Goal: Navigation & Orientation: Find specific page/section

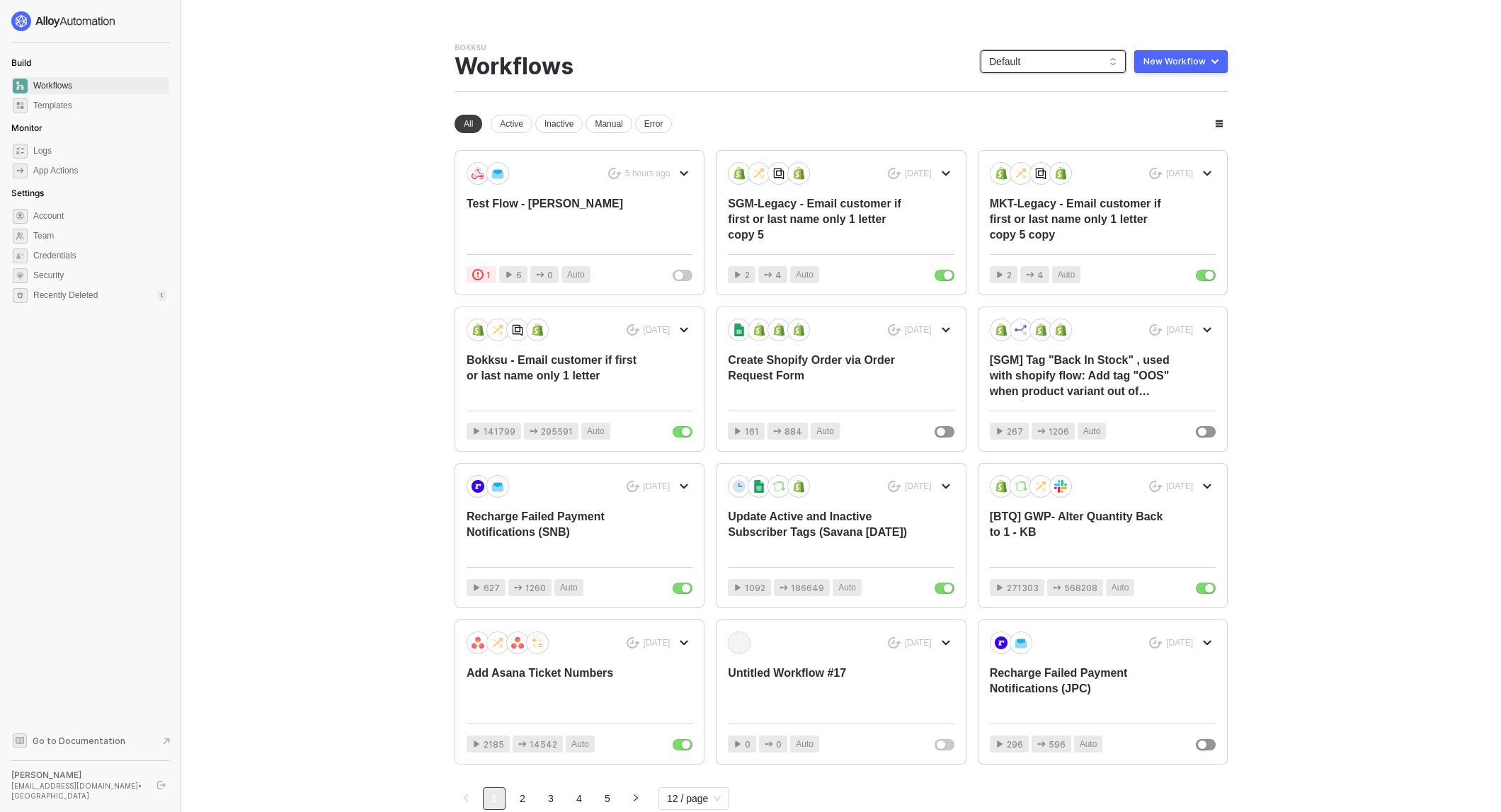
click at [1056, 57] on span "Default" at bounding box center [1053, 61] width 128 height 21
click at [1051, 101] on div "sgm-hashi" at bounding box center [1069, 100] width 104 height 17
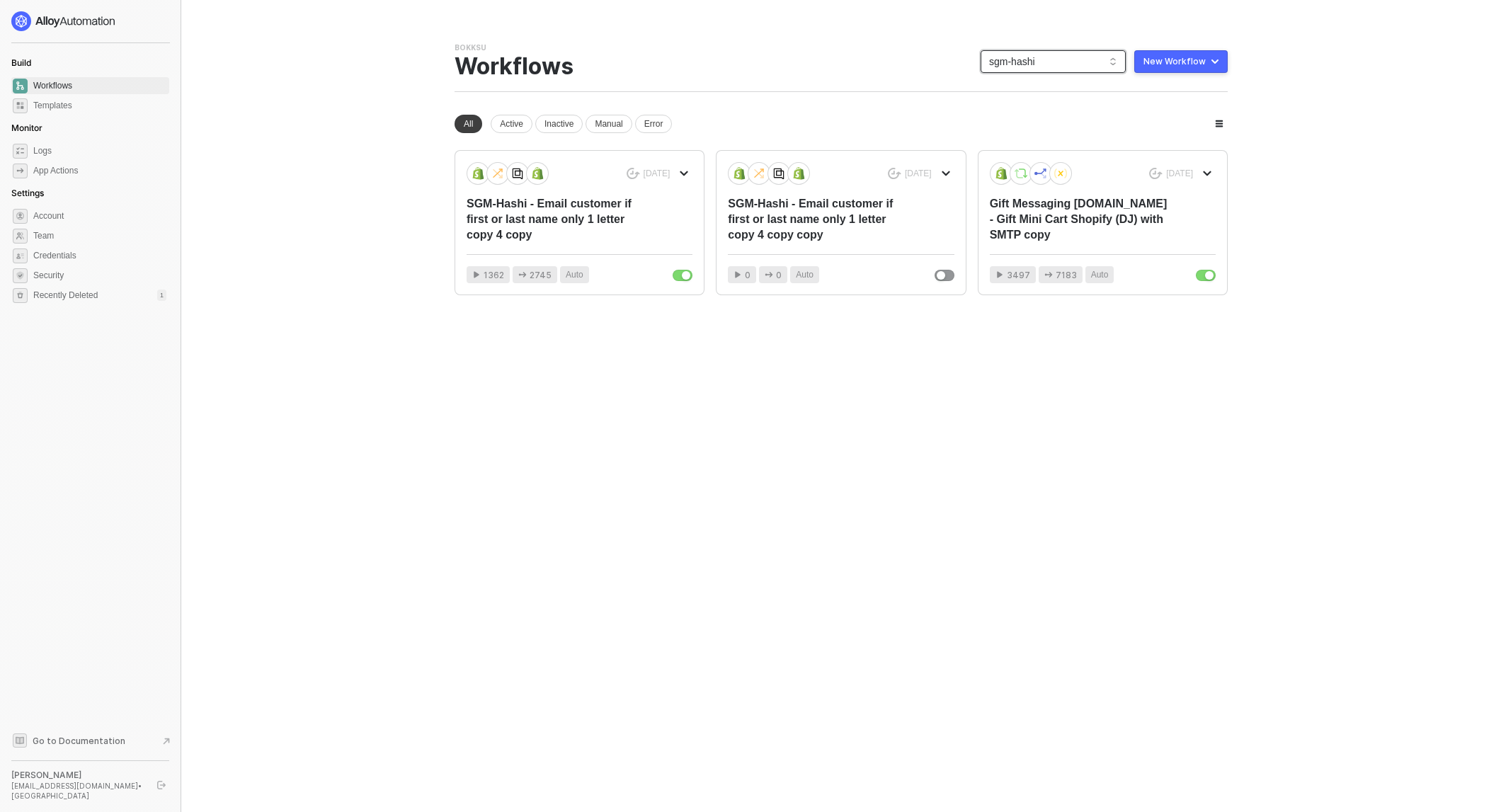
click at [1025, 64] on span "sgm-hashi" at bounding box center [1053, 61] width 128 height 21
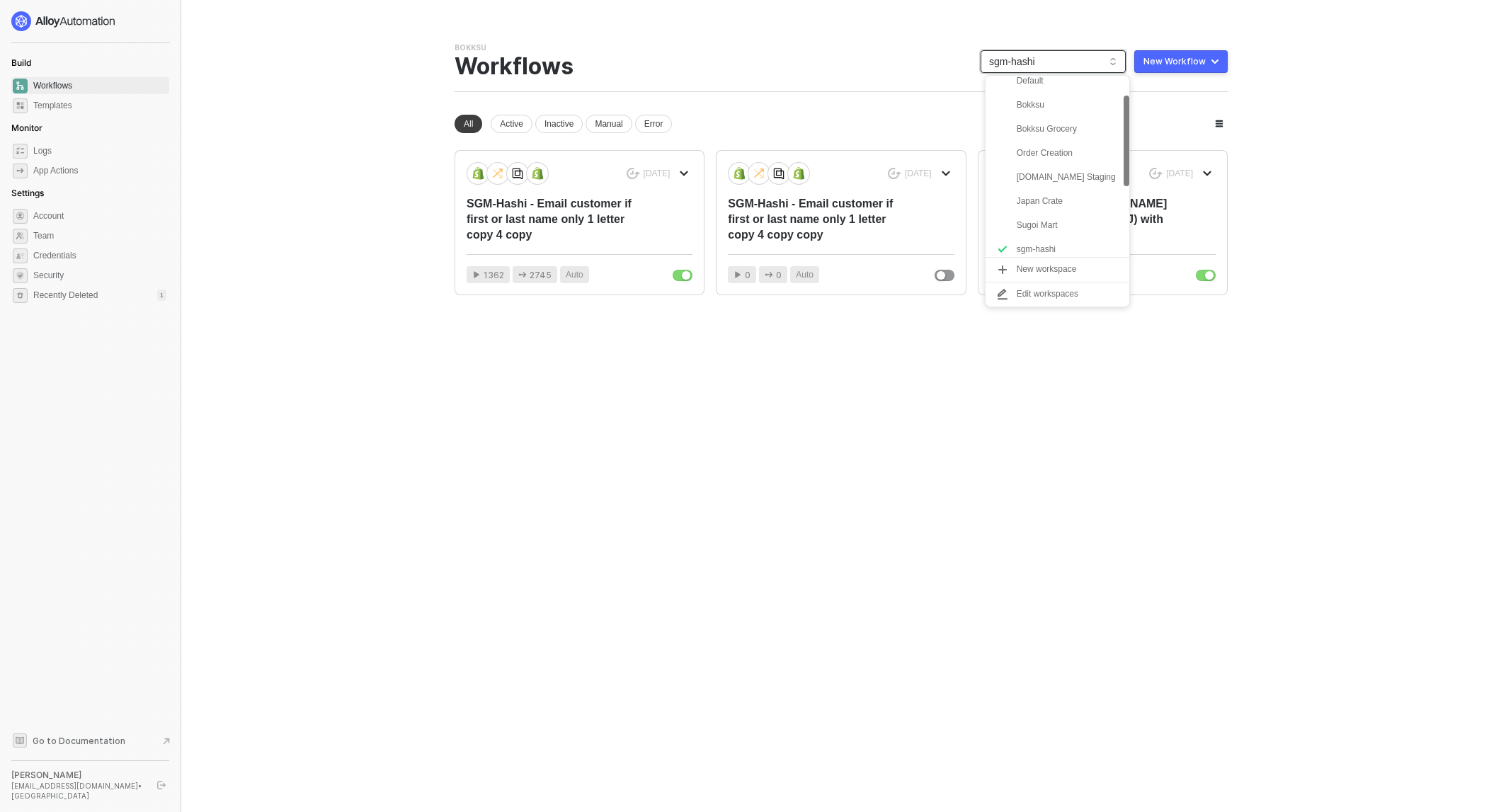
scroll to position [41, 0]
click at [1044, 205] on div "Sugoi Mart" at bounding box center [1057, 215] width 144 height 24
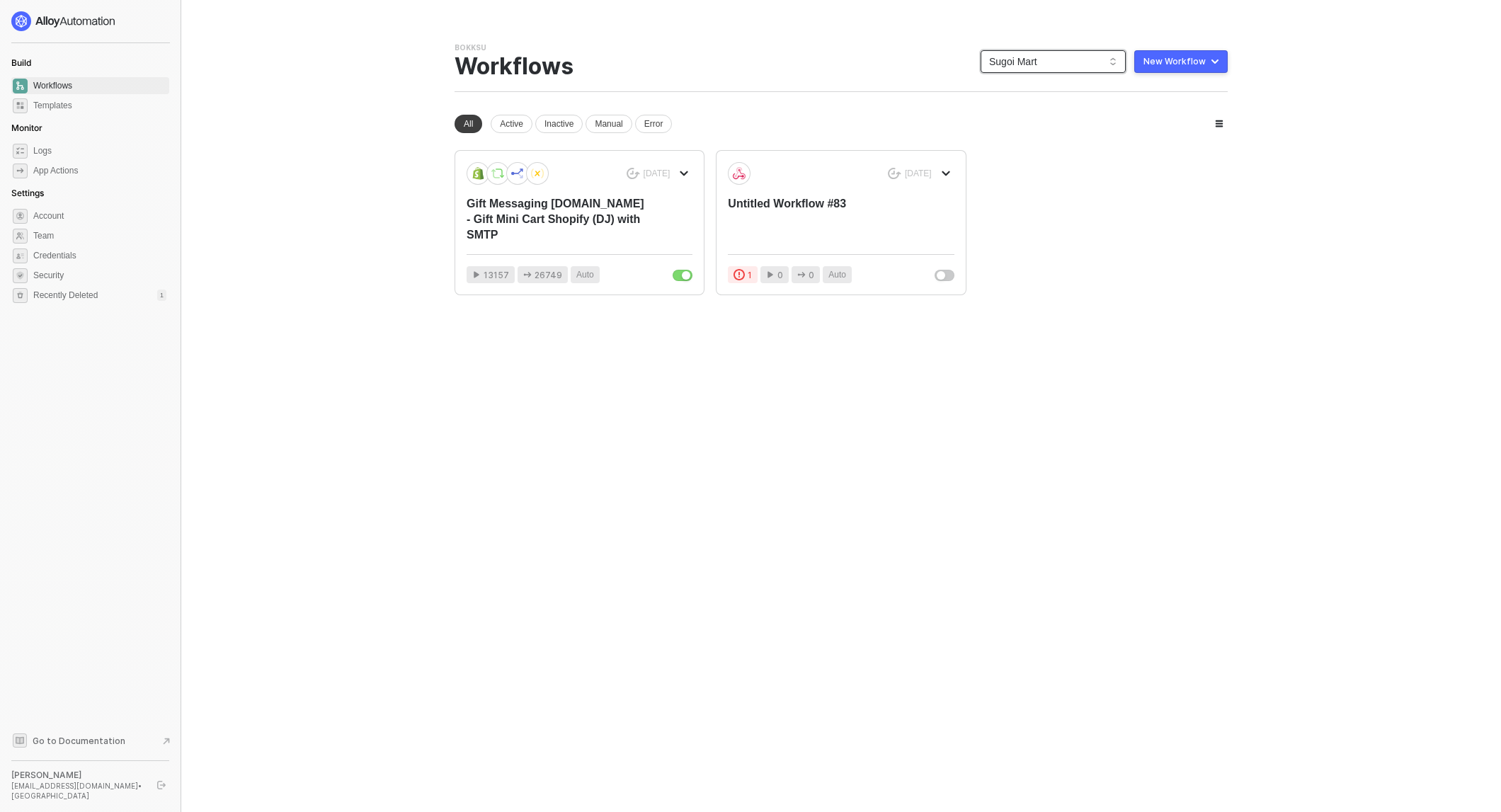
click at [1024, 59] on span "Sugoi Mart" at bounding box center [1053, 61] width 128 height 21
click at [1039, 105] on div "Default" at bounding box center [1069, 111] width 104 height 17
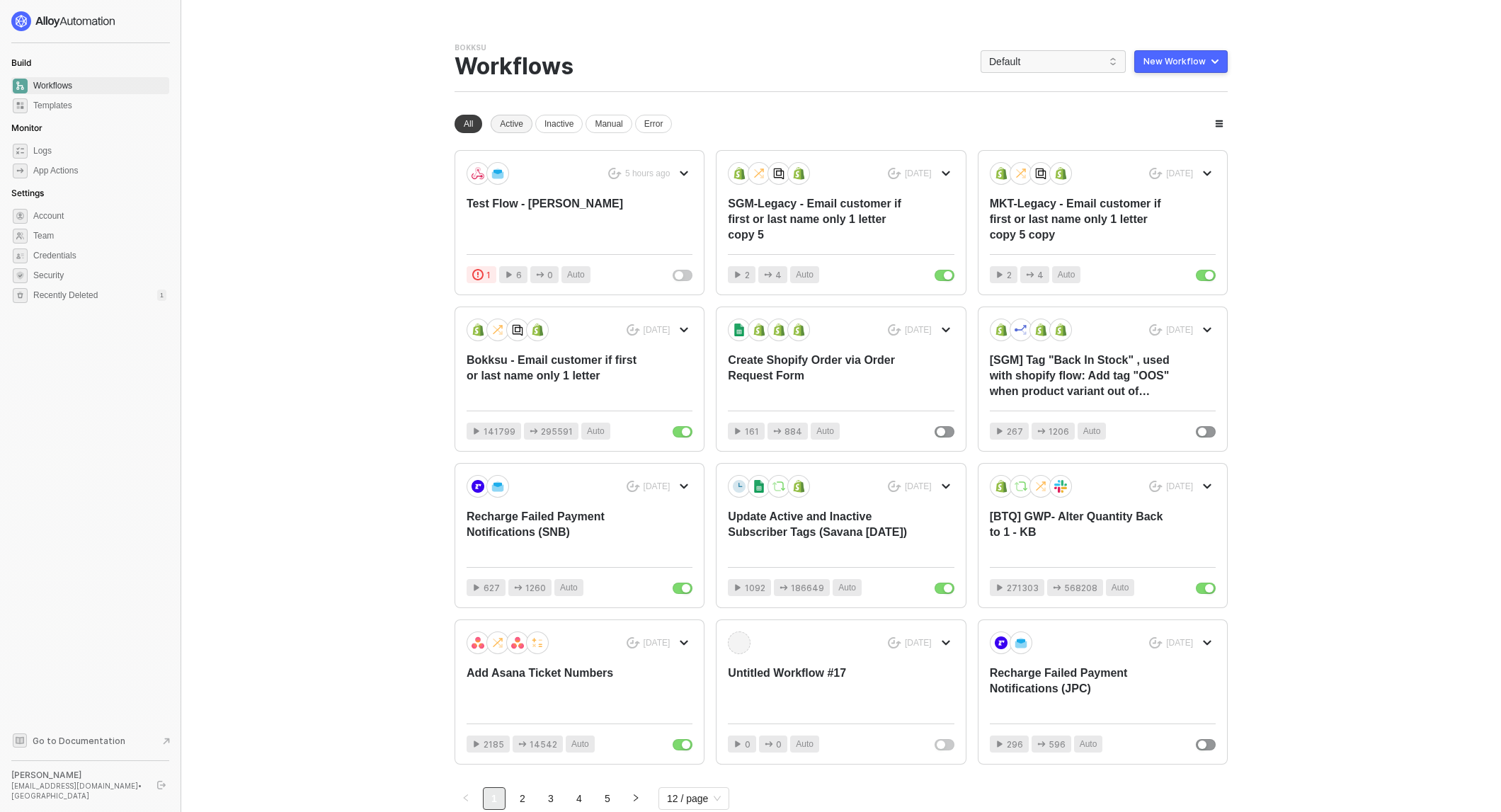
click at [506, 125] on div "Active" at bounding box center [512, 124] width 42 height 18
